Goal: Find specific fact: Locate a discrete piece of known information

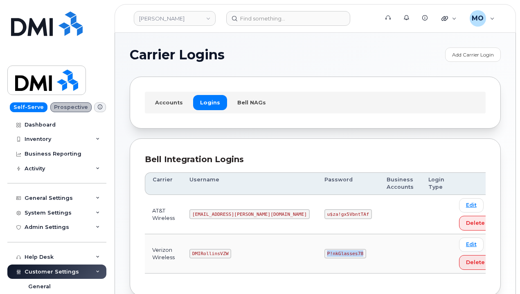
drag, startPoint x: 269, startPoint y: 252, endPoint x: 326, endPoint y: 249, distance: 57.7
click at [323, 252] on td "P!nkGlasses78" at bounding box center [348, 253] width 62 height 39
copy code "P!nkGlasses78"
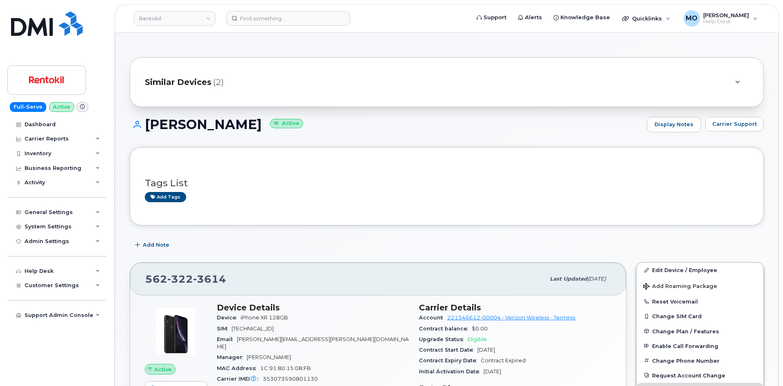
scroll to position [207, 0]
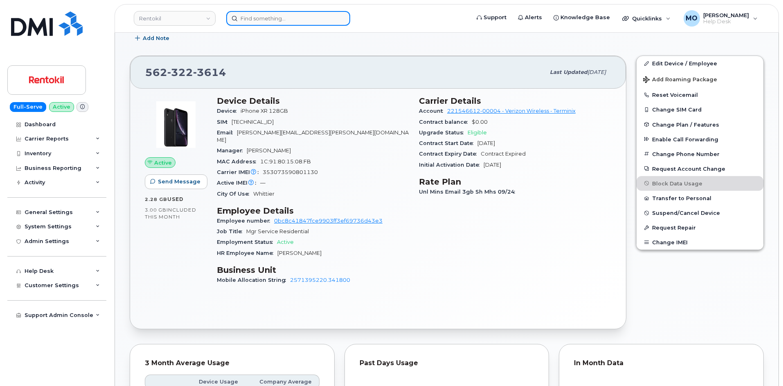
click at [277, 17] on input at bounding box center [288, 18] width 124 height 15
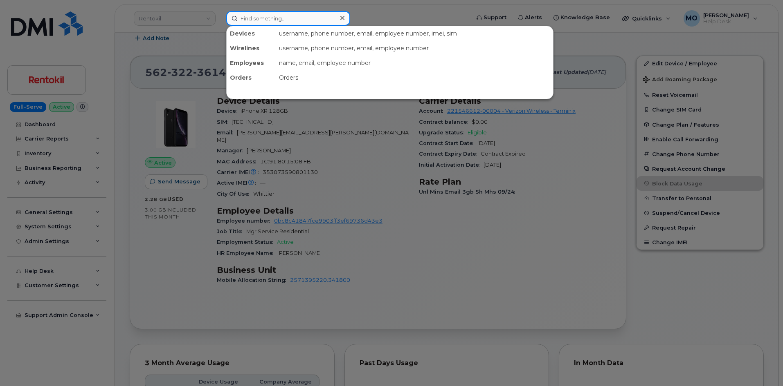
paste input "[PHONE_NUMBER]"
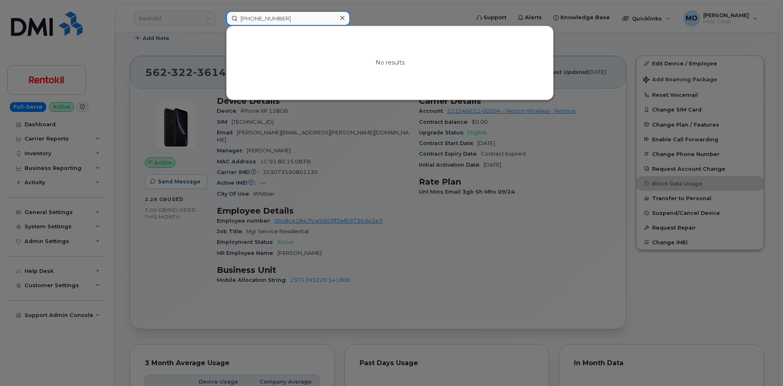
type input "[PHONE_NUMBER]"
